Goal: Information Seeking & Learning: Check status

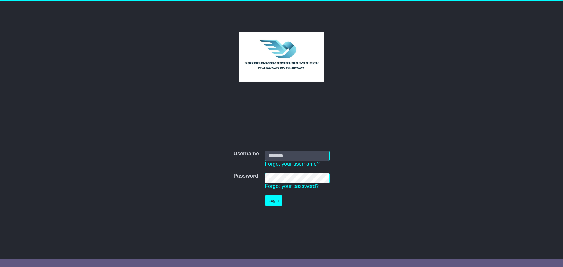
type input "*********"
click at [280, 202] on button "Login" at bounding box center [274, 200] width 18 height 10
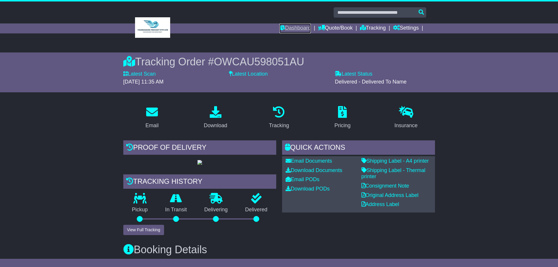
click at [302, 30] on link "Dashboard" at bounding box center [295, 28] width 31 height 10
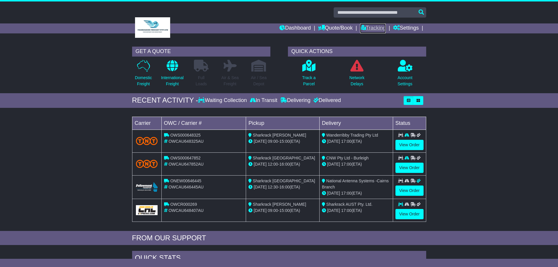
click at [371, 30] on link "Tracking" at bounding box center [373, 28] width 26 height 10
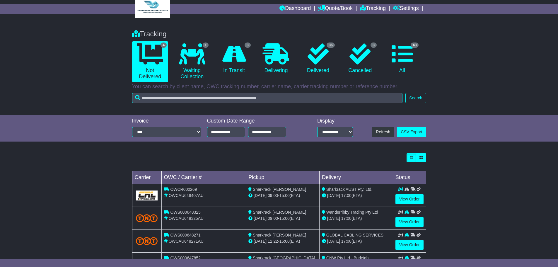
scroll to position [49, 0]
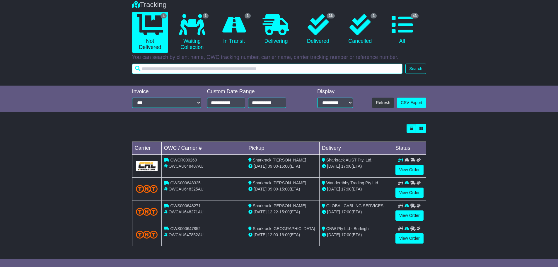
click at [194, 69] on input "text" at bounding box center [267, 69] width 271 height 10
type input "********"
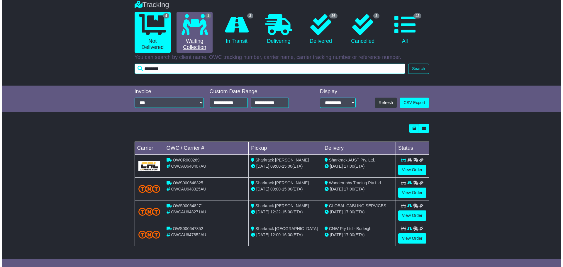
scroll to position [0, 0]
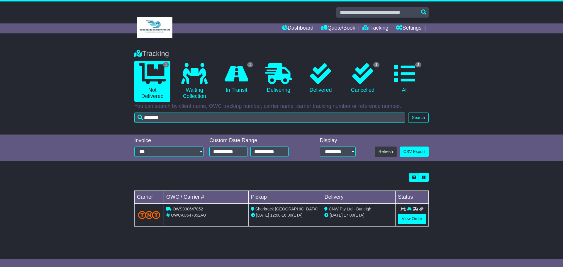
click at [129, 176] on div "Loading... No bookings found Carrier OWC / Carrier # Pickup Delivery Status OWS…" at bounding box center [281, 203] width 563 height 66
click at [404, 218] on link "View Order" at bounding box center [412, 219] width 28 height 10
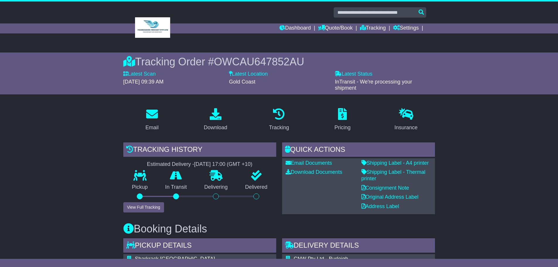
scroll to position [59, 0]
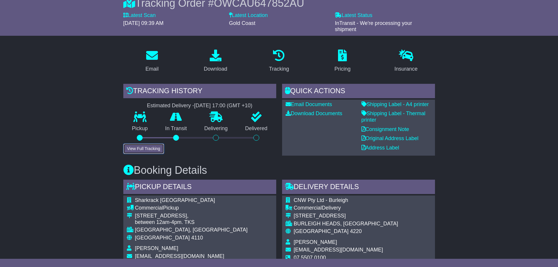
click at [152, 149] on button "View Full Tracking" at bounding box center [143, 149] width 41 height 10
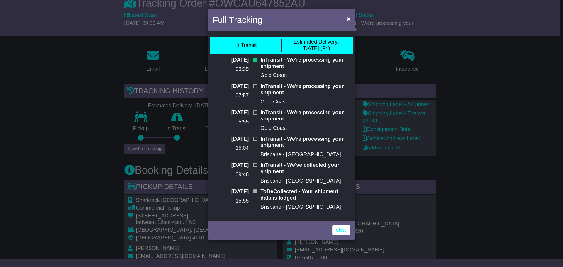
click at [379, 63] on div "Full Tracking × InTransit Estimated Delivery: 19 Sep (Fri) 19 Sep 2025 09:39 In…" at bounding box center [281, 133] width 563 height 267
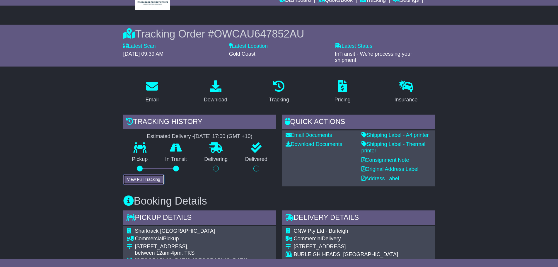
scroll to position [0, 0]
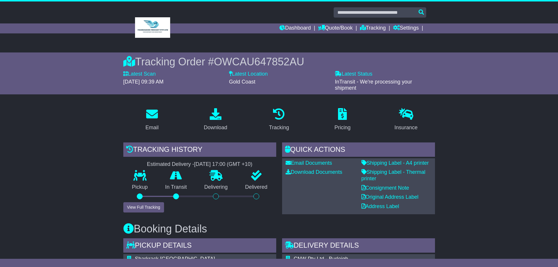
click at [163, 30] on div "Dashboard Quote/Book Domestic International Saved Quotes Drafts Domestic Quote …" at bounding box center [279, 28] width 300 height 10
click at [301, 28] on link "Dashboard" at bounding box center [295, 28] width 31 height 10
